Goal: Information Seeking & Learning: Learn about a topic

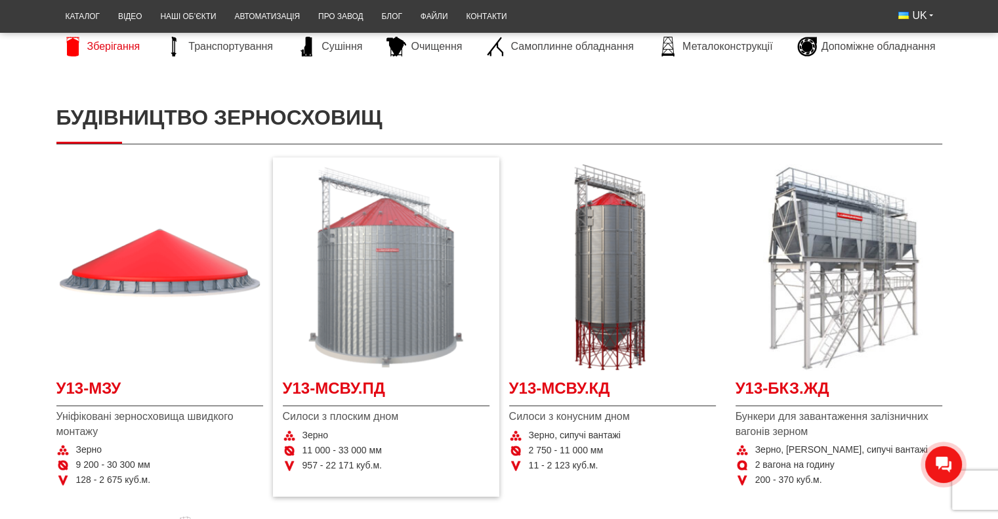
scroll to position [149, 0]
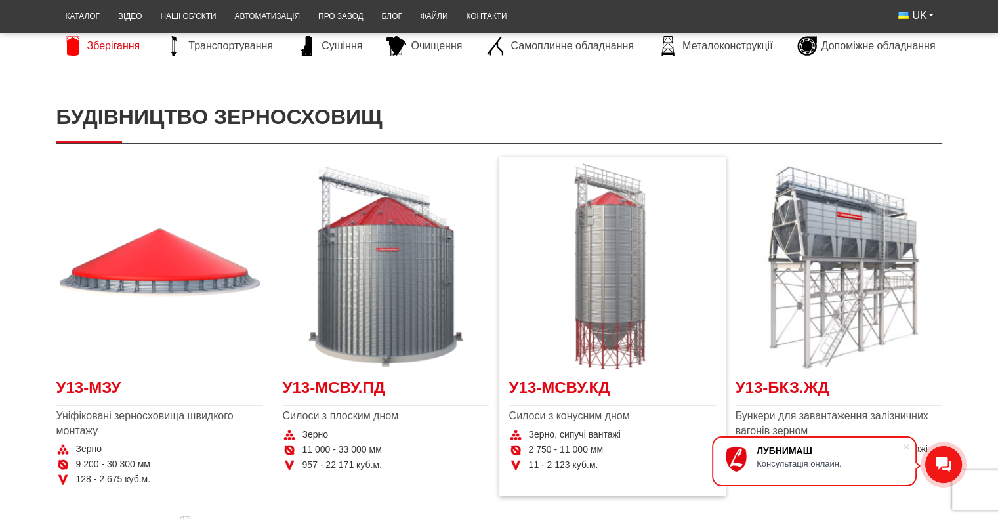
click at [621, 322] on img at bounding box center [612, 266] width 207 height 207
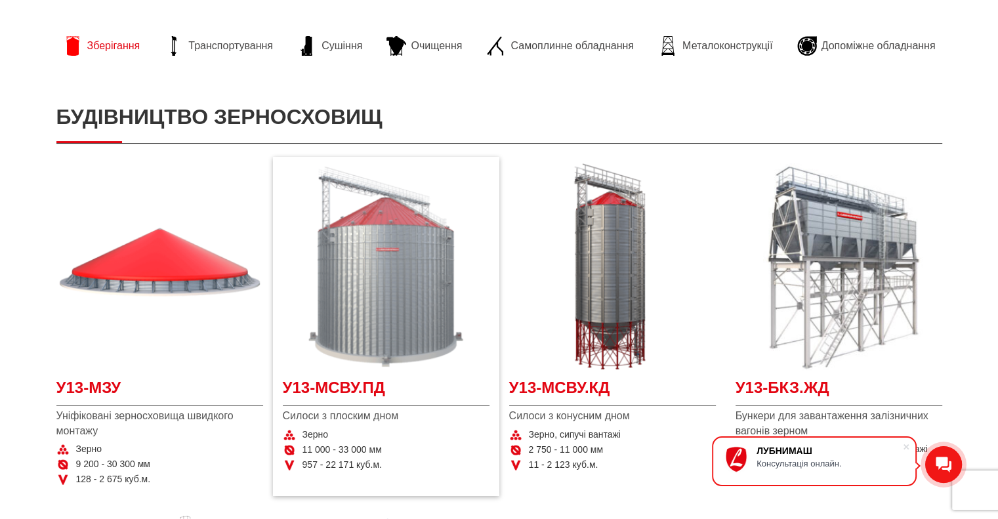
click at [379, 245] on img at bounding box center [386, 266] width 207 height 207
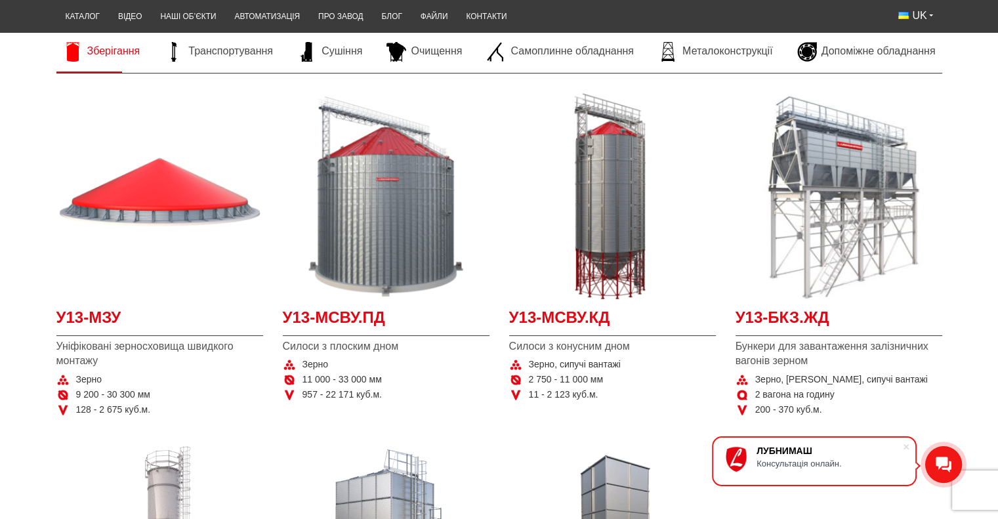
scroll to position [224, 0]
